Goal: Obtain resource: Download file/media

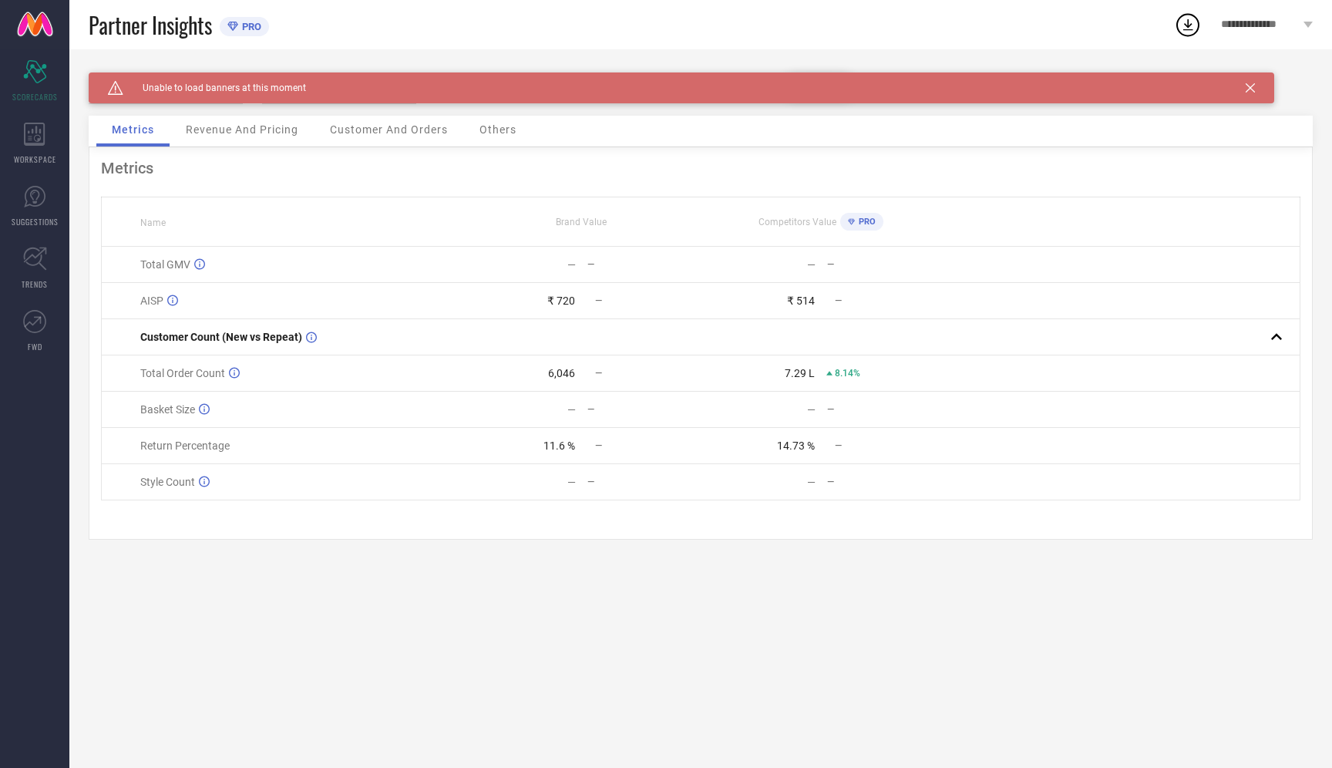
click at [1252, 83] on icon at bounding box center [1250, 87] width 9 height 9
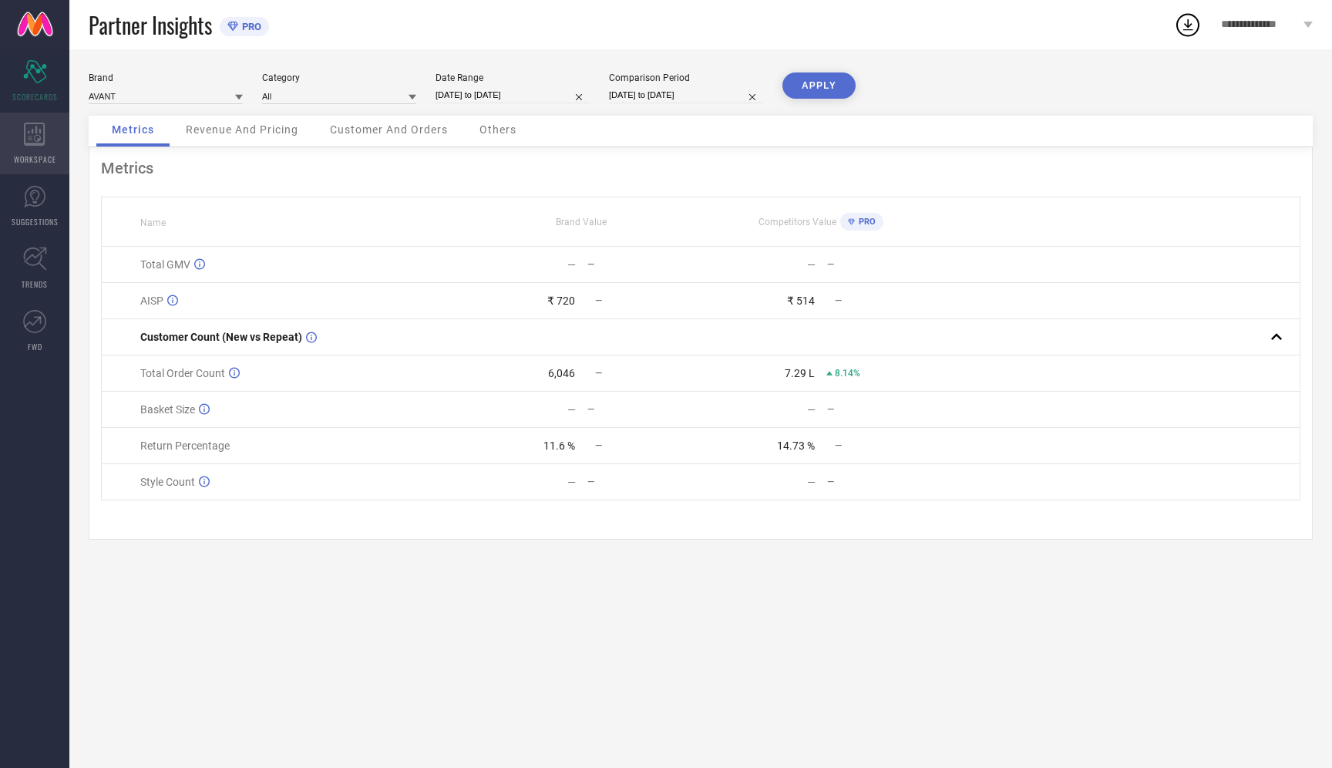
click at [35, 139] on icon at bounding box center [34, 134] width 21 height 23
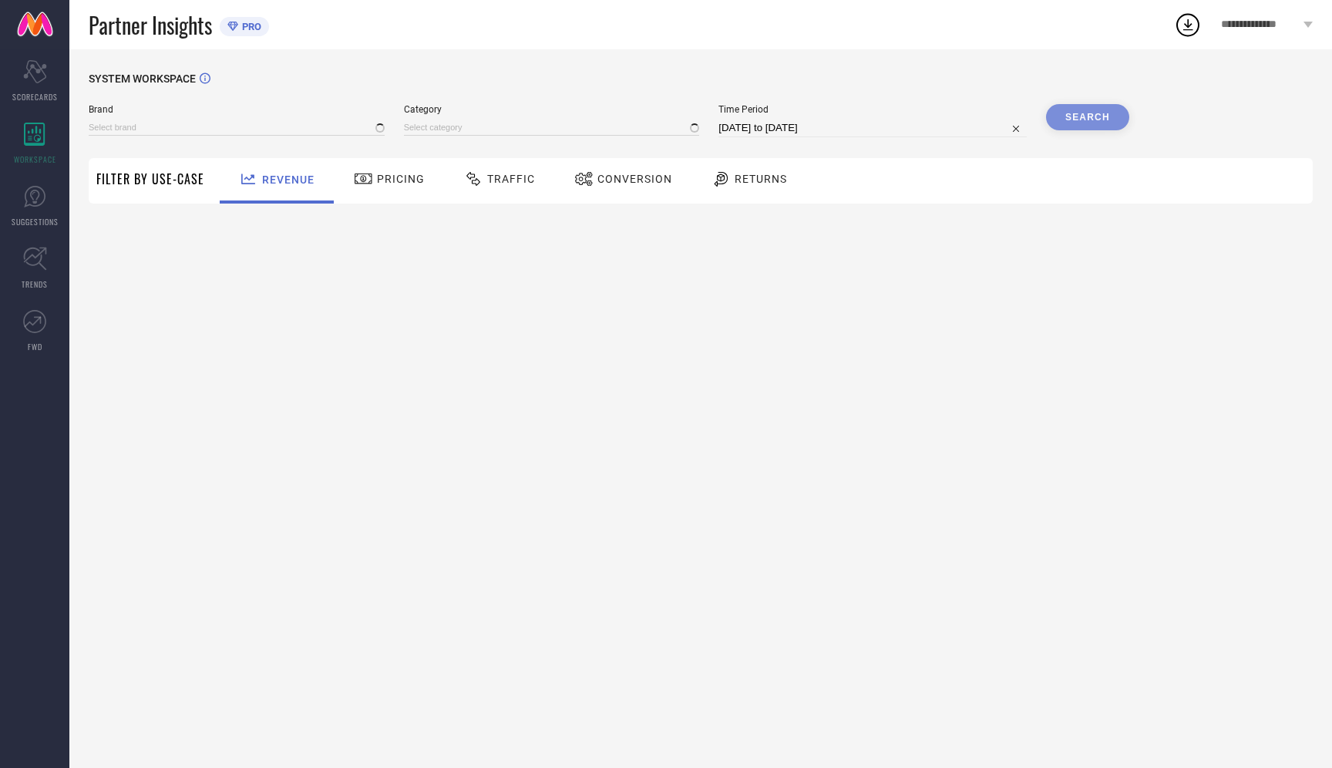
type input "AVANT"
type input "All"
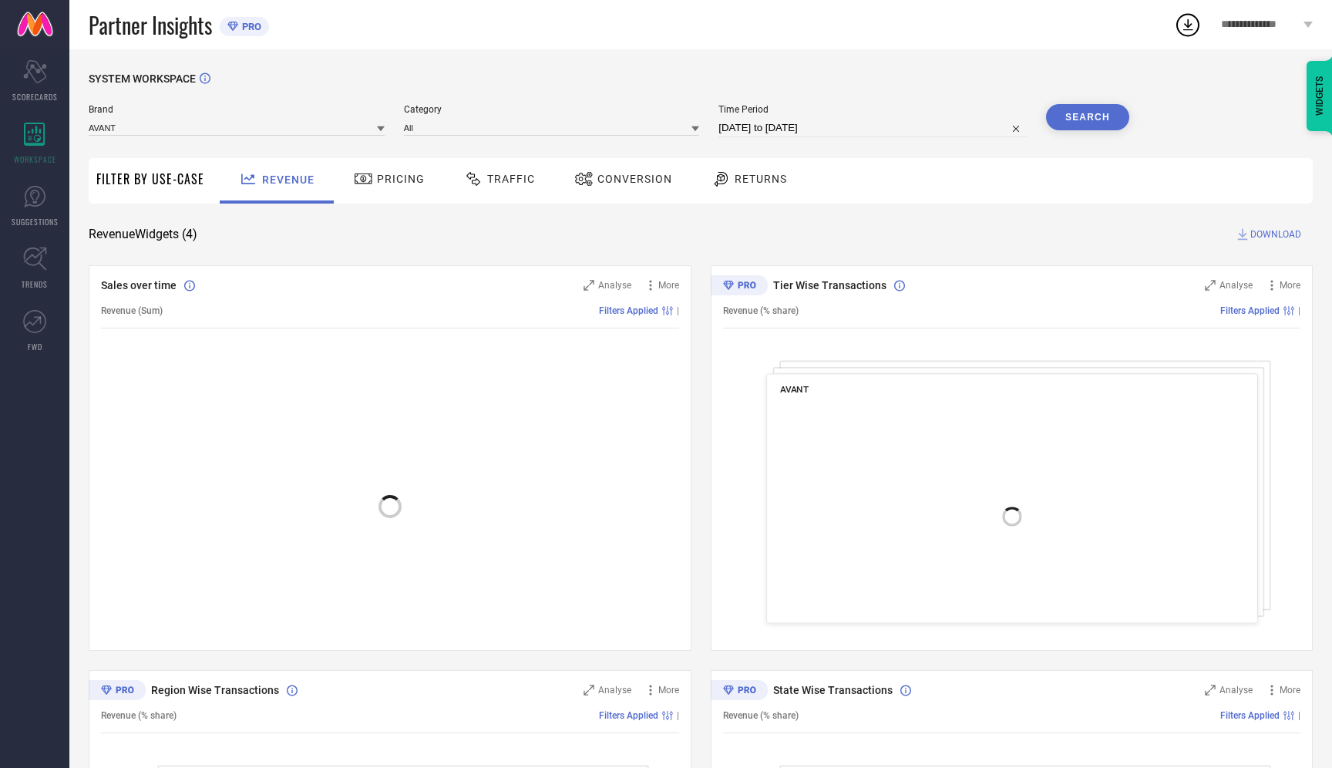
click at [518, 183] on span "Traffic" at bounding box center [511, 179] width 48 height 12
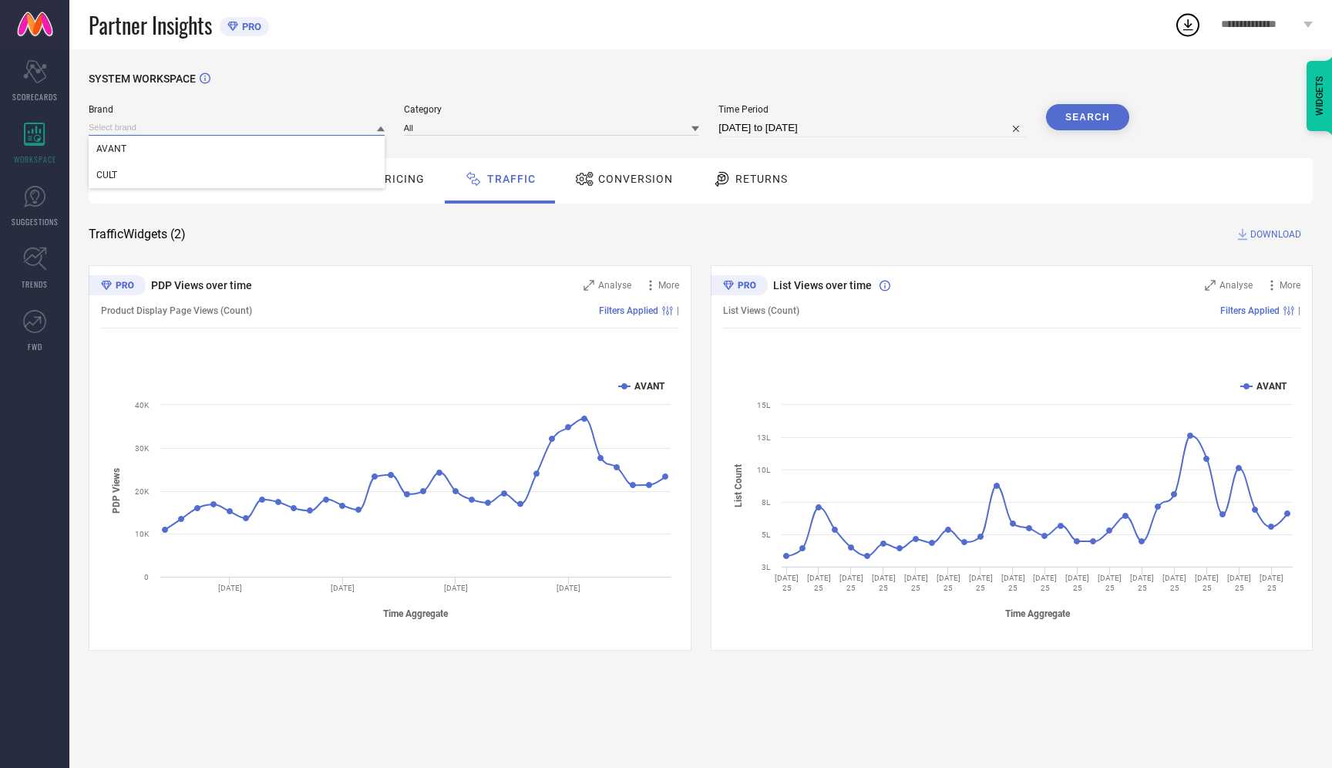
click at [279, 131] on input at bounding box center [237, 128] width 296 height 16
click at [221, 147] on div "AVANT" at bounding box center [237, 149] width 296 height 26
click at [822, 128] on input "[DATE] to [DATE]" at bounding box center [873, 128] width 308 height 19
select select "7"
select select "2025"
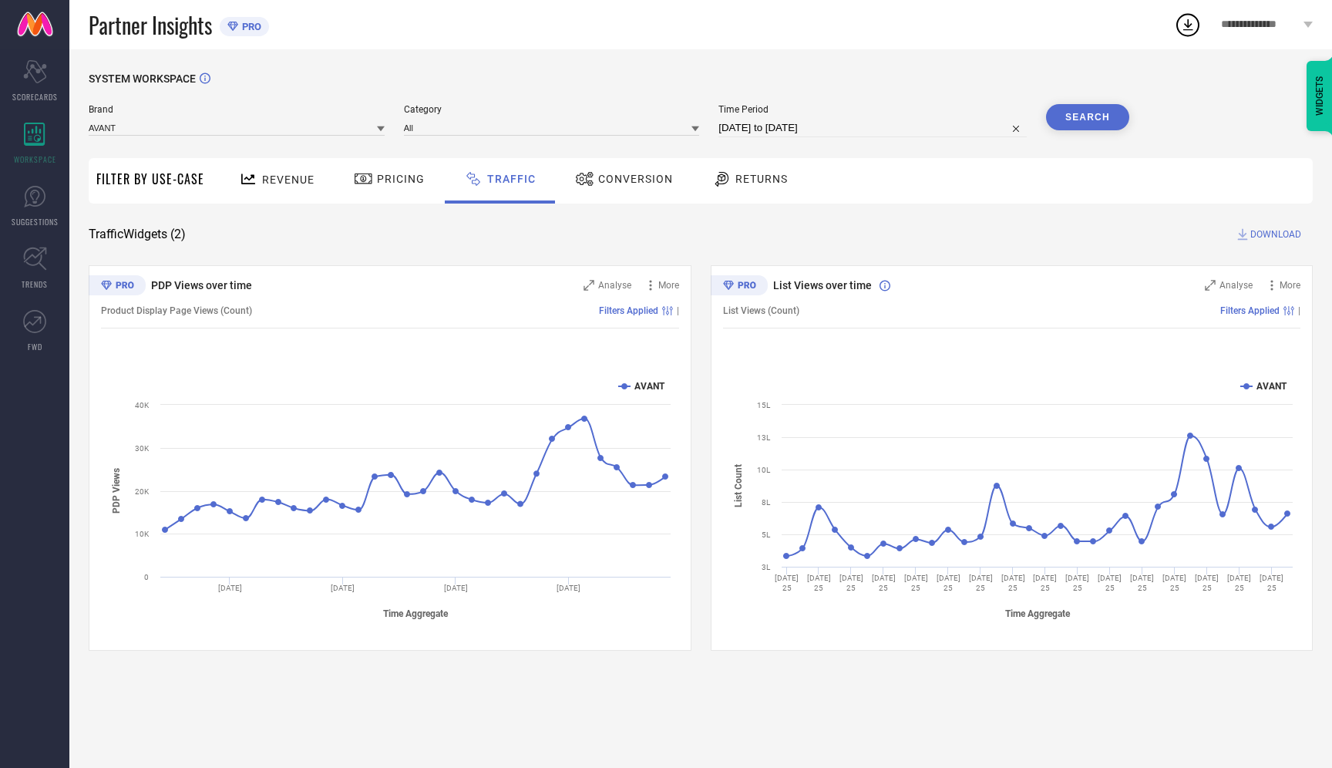
select select "8"
select select "2025"
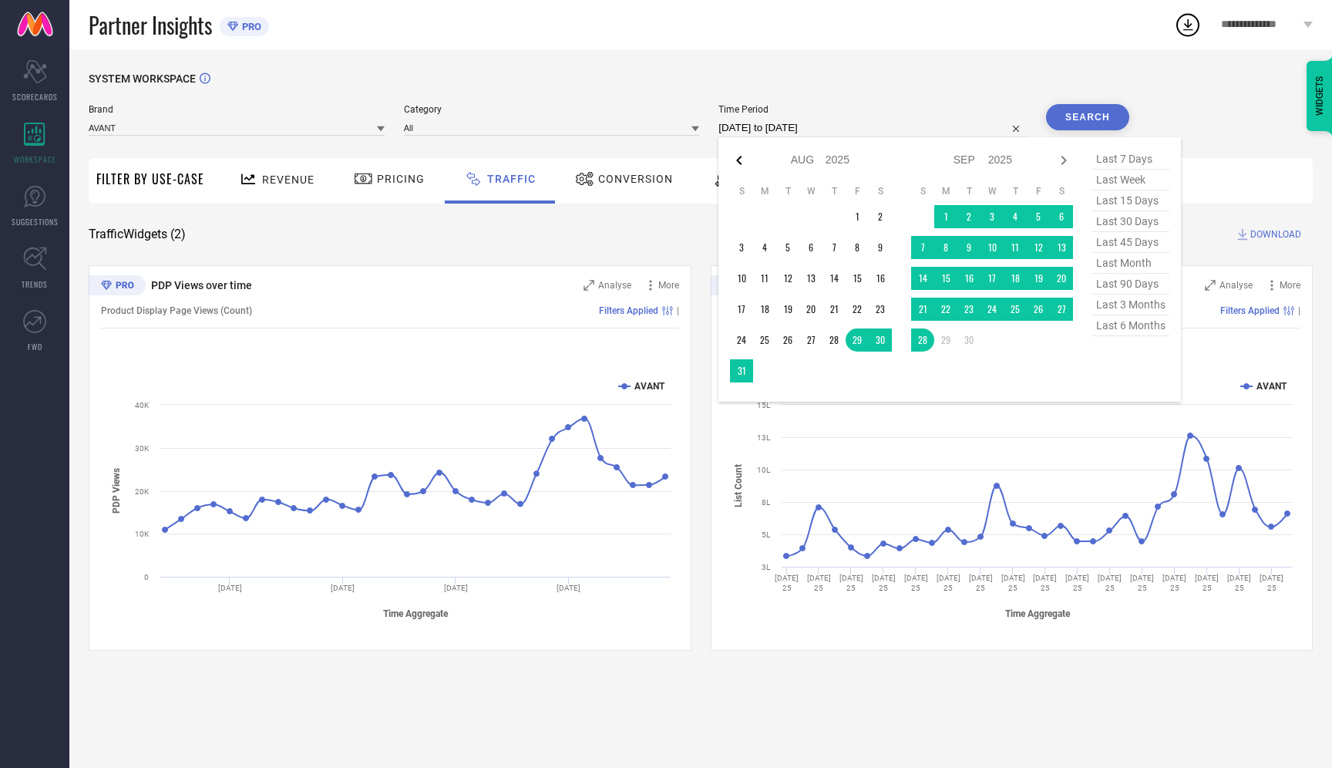
click at [746, 157] on icon at bounding box center [739, 160] width 19 height 19
select select "6"
select select "2025"
select select "7"
select select "2025"
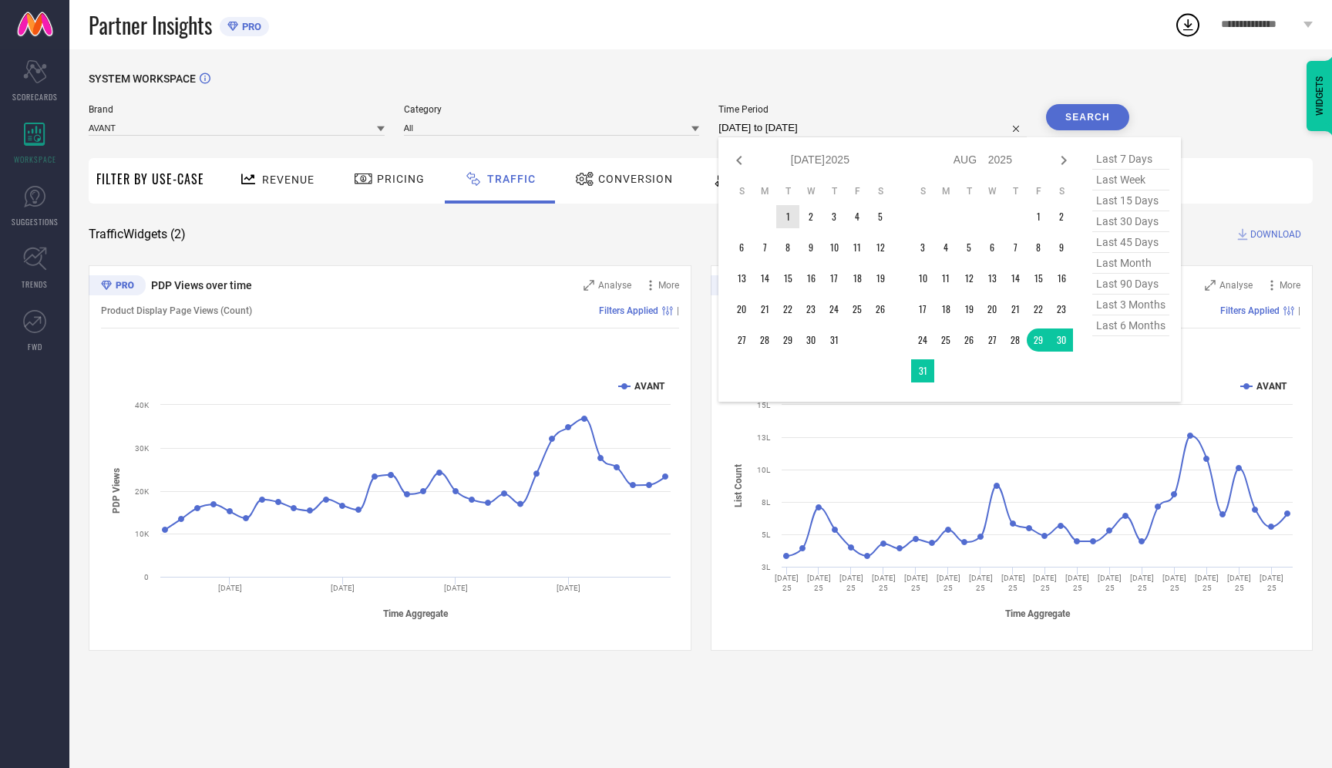
type input "After [DATE]"
click at [788, 222] on td "1" at bounding box center [787, 216] width 23 height 23
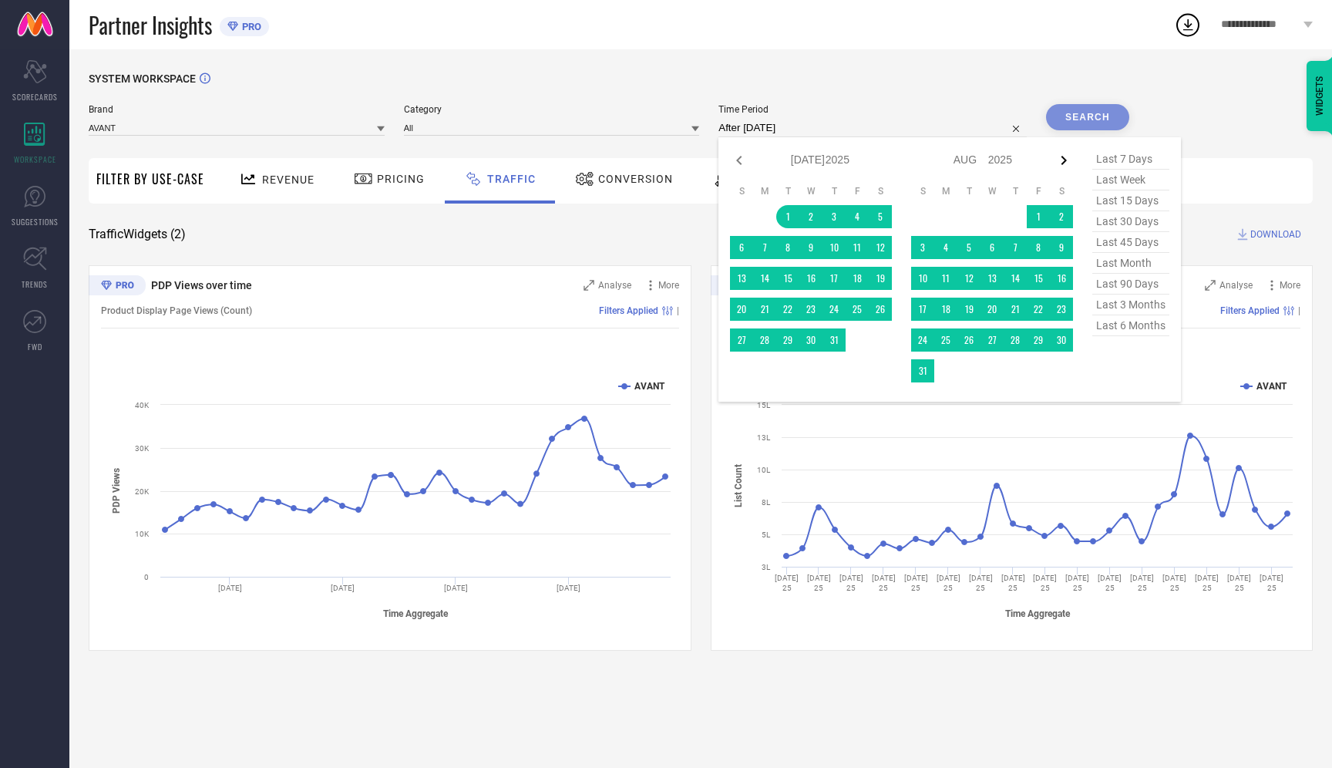
click at [1067, 160] on icon at bounding box center [1064, 160] width 5 height 9
select select "7"
select select "2025"
select select "8"
select select "2025"
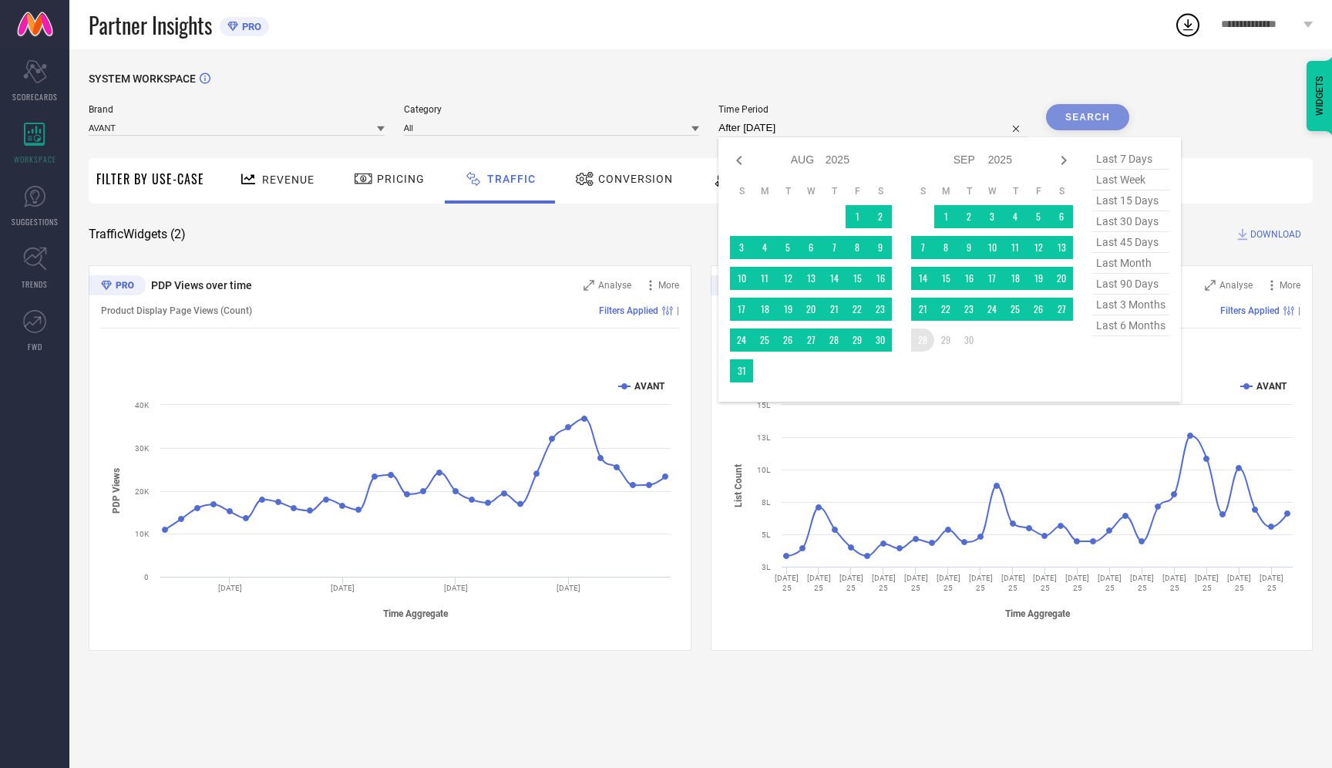
type input "[DATE] to [DATE]"
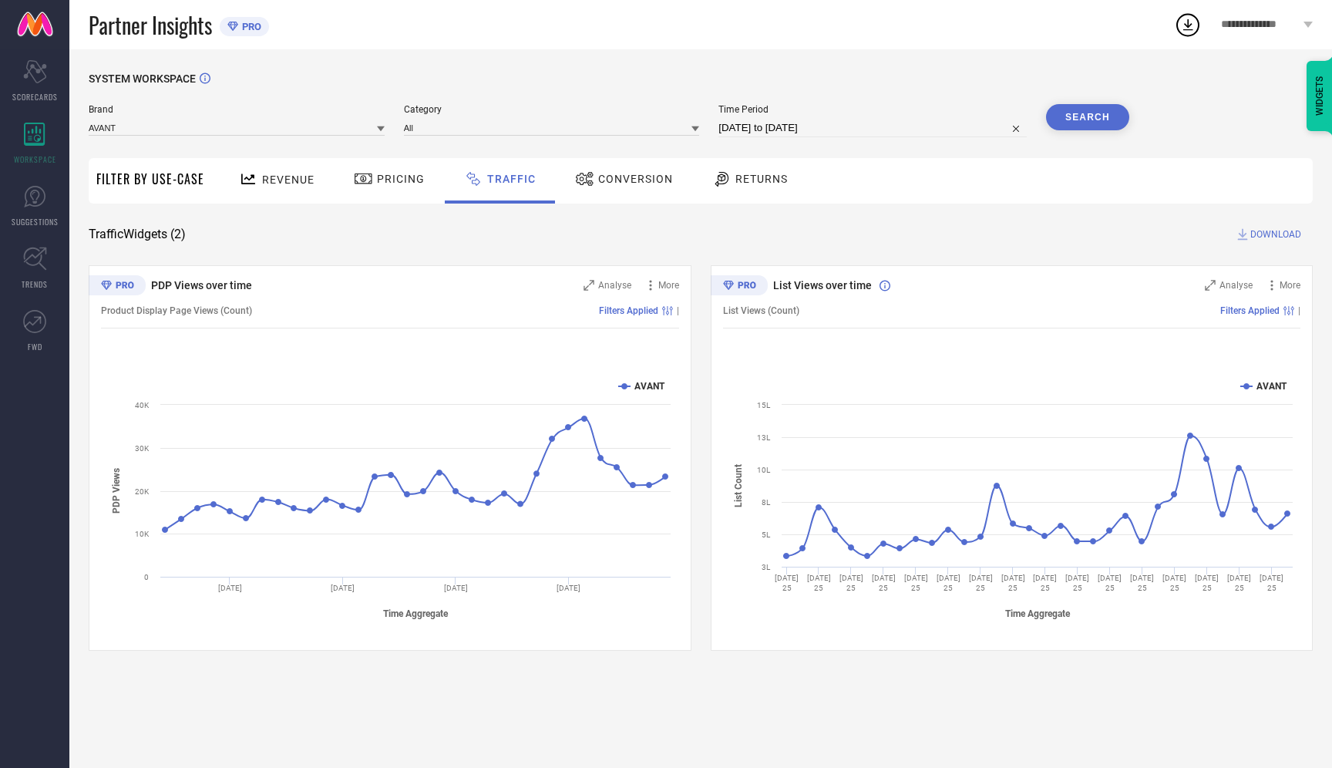
click at [1096, 121] on button "Search" at bounding box center [1087, 117] width 83 height 26
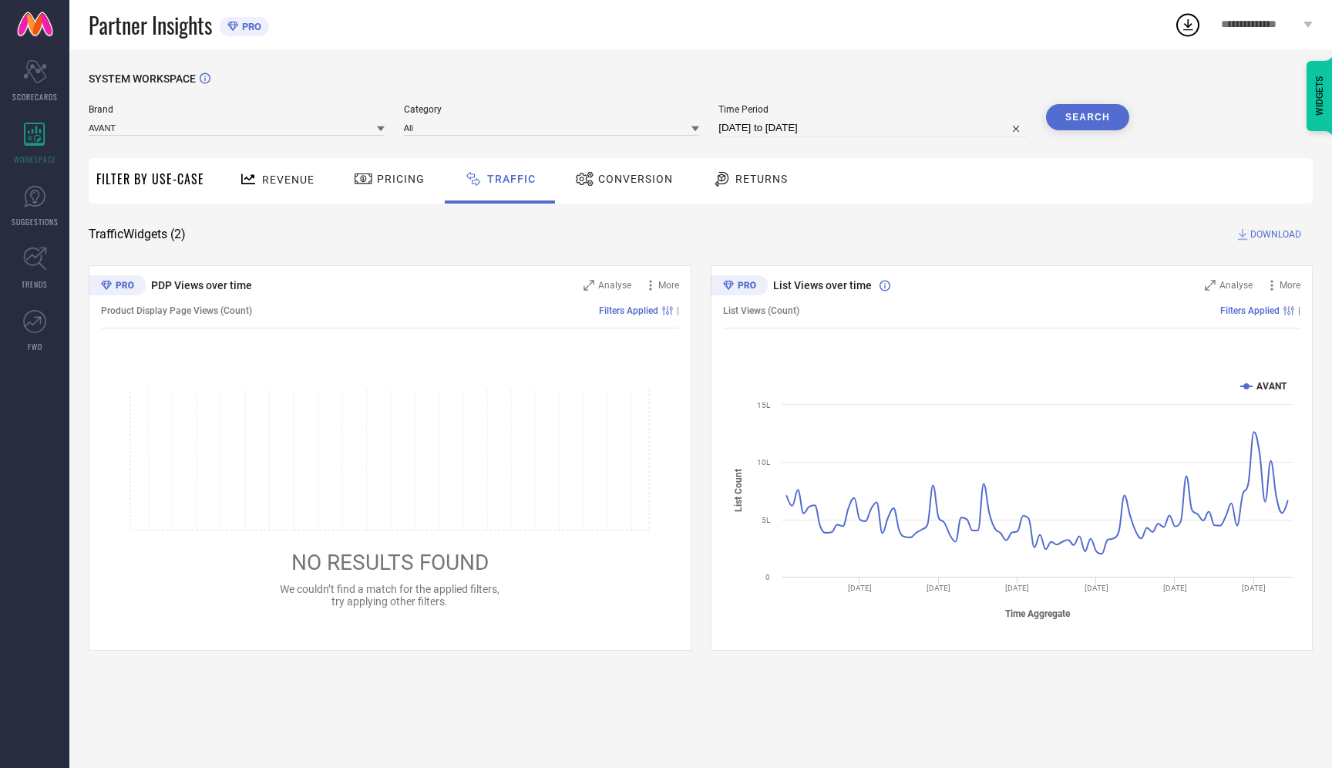
click at [1089, 118] on button "Search" at bounding box center [1087, 117] width 83 height 26
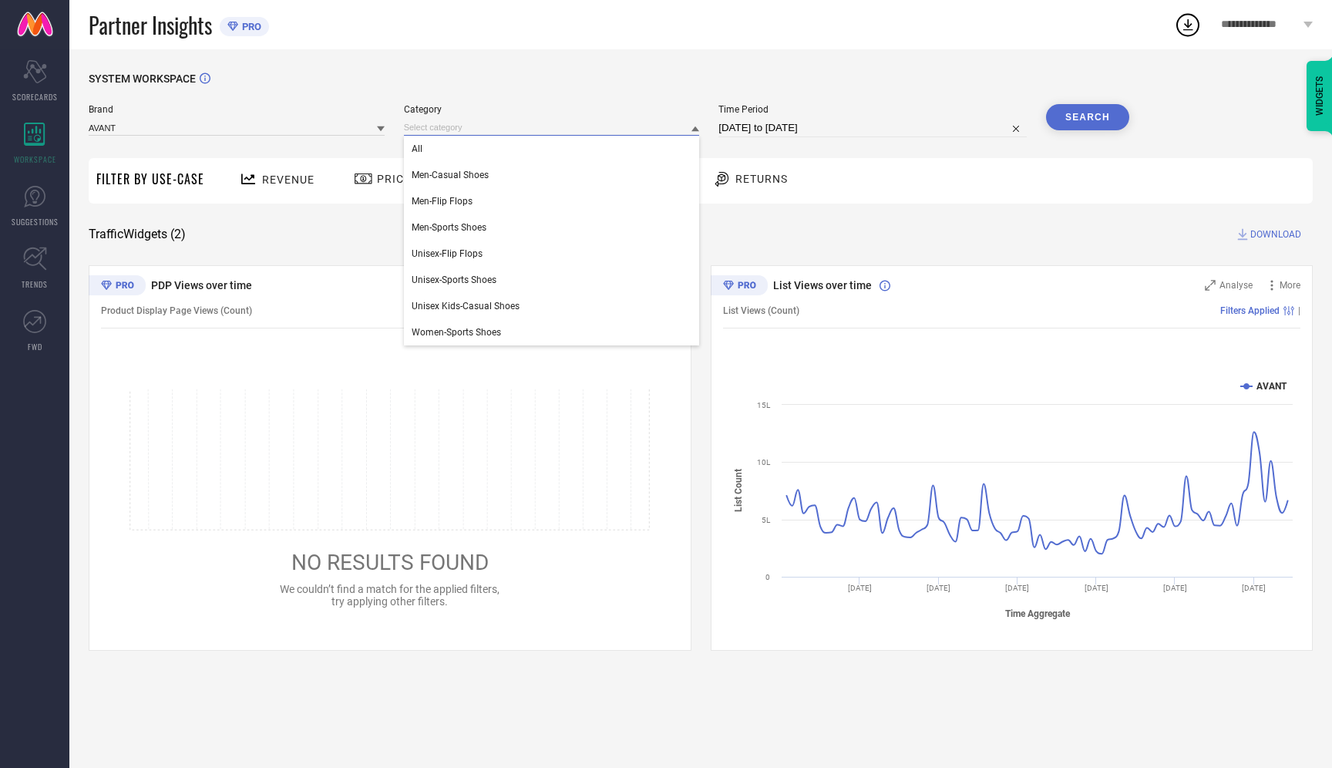
click at [585, 129] on input at bounding box center [552, 128] width 296 height 16
click at [545, 155] on div "All" at bounding box center [552, 149] width 296 height 26
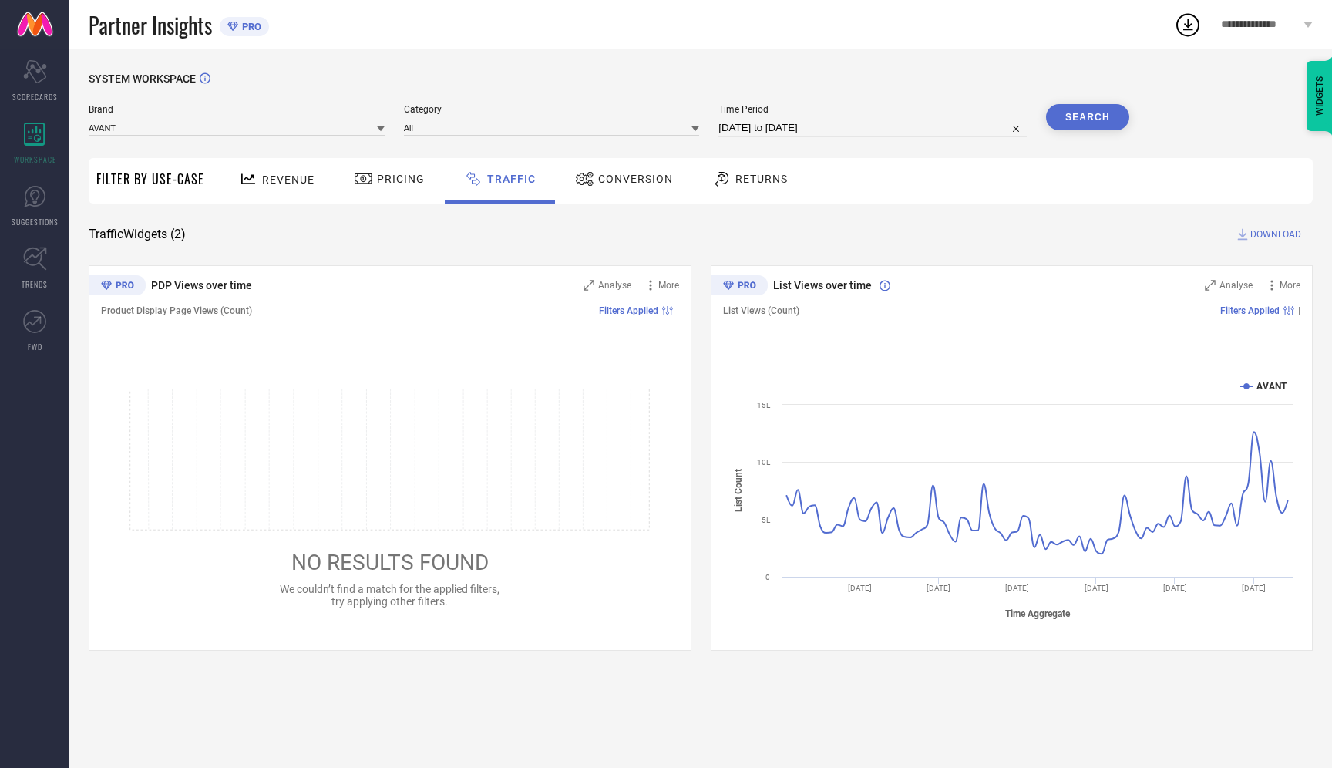
click at [1097, 130] on button "Search" at bounding box center [1087, 117] width 83 height 26
click at [1274, 237] on span "DOWNLOAD" at bounding box center [1276, 234] width 51 height 15
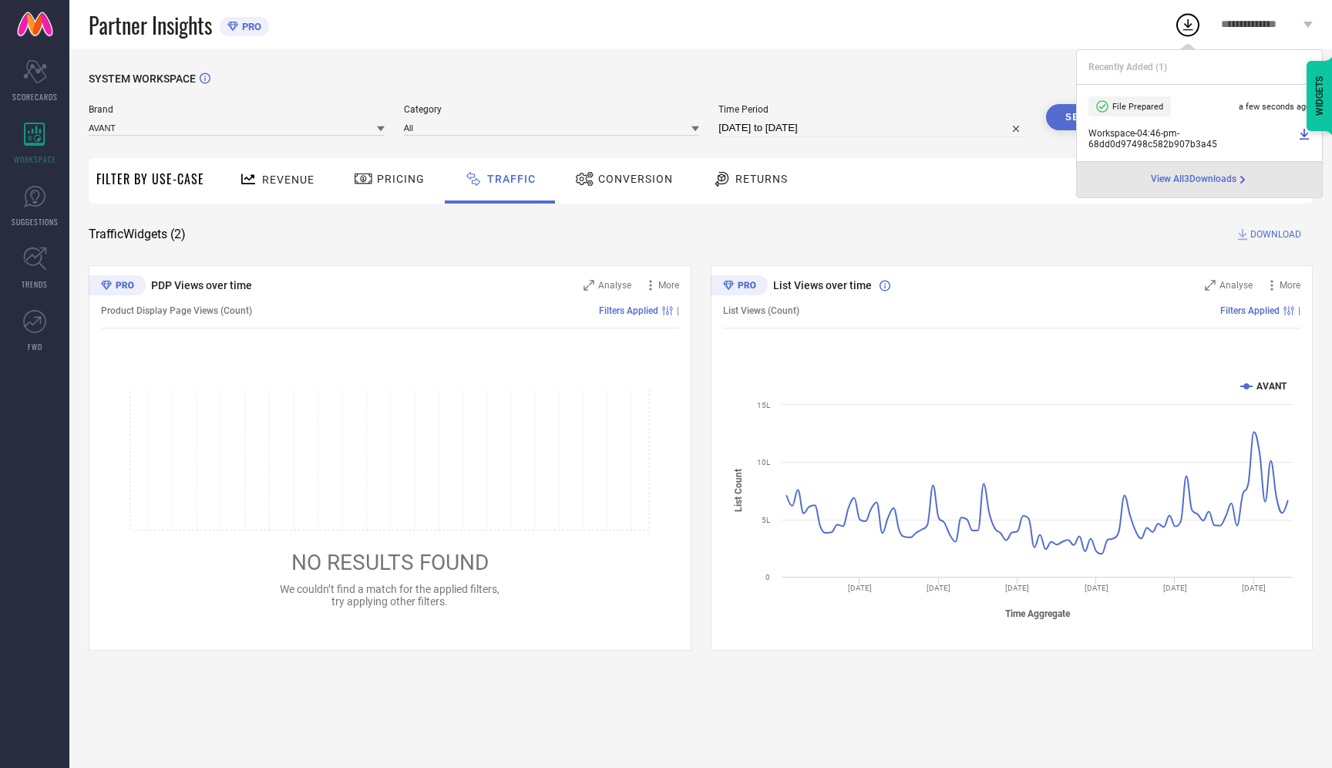
click at [913, 66] on div "SYSTEM WORKSPACE Brand AVANT Category All Time Period [DATE] to [DATE] Search F…" at bounding box center [700, 408] width 1263 height 719
